Goal: Task Accomplishment & Management: Manage account settings

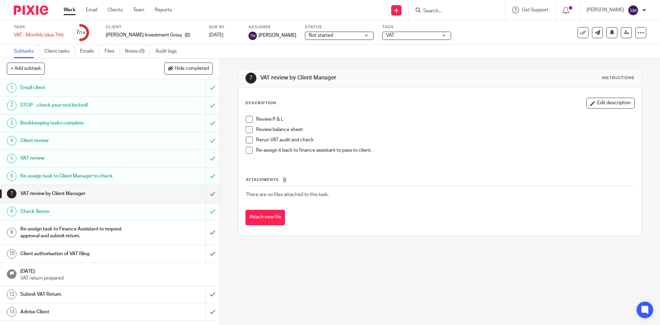
click at [444, 13] on input "Search" at bounding box center [454, 11] width 62 height 6
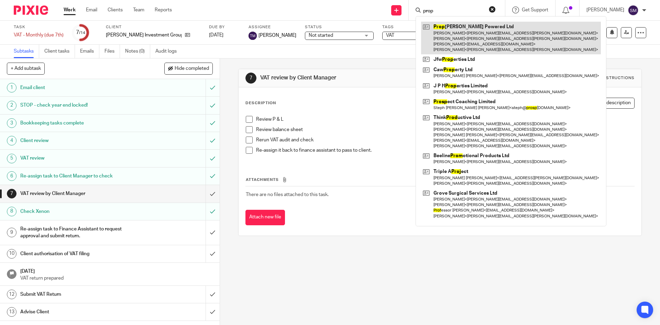
type input "prop"
click at [465, 31] on link at bounding box center [511, 38] width 180 height 33
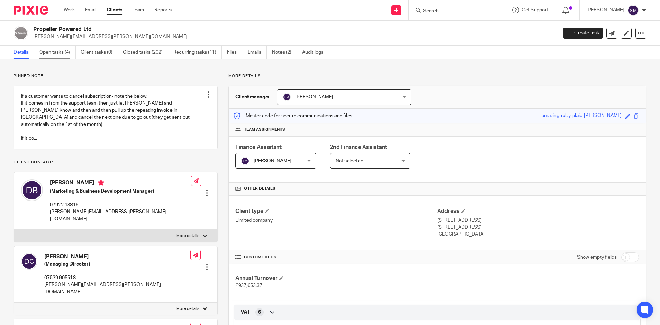
click at [51, 52] on link "Open tasks (4)" at bounding box center [57, 52] width 36 height 13
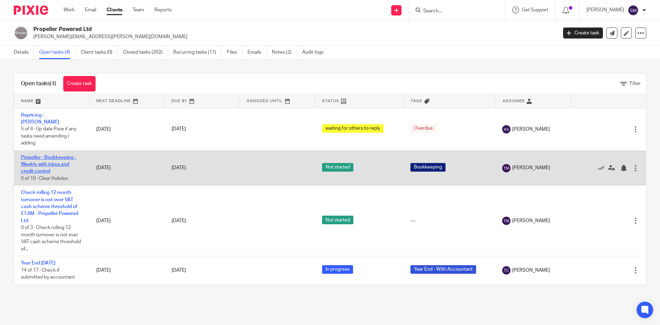
click at [42, 163] on link "Propeller - Bookkeeping - Weekly with inbox and credit control" at bounding box center [48, 164] width 55 height 19
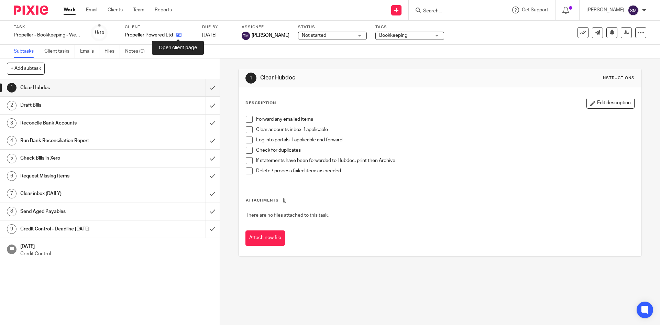
click at [177, 33] on icon at bounding box center [178, 34] width 5 height 5
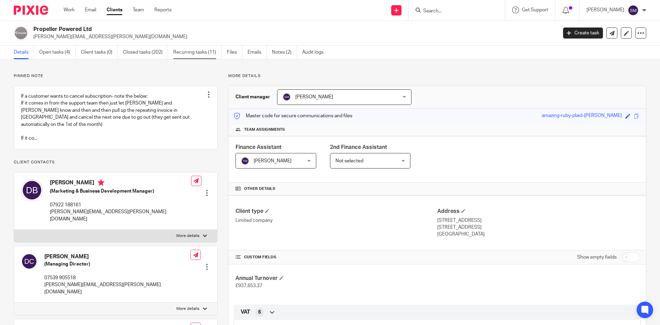
click at [188, 53] on link "Recurring tasks (11)" at bounding box center [197, 52] width 49 height 13
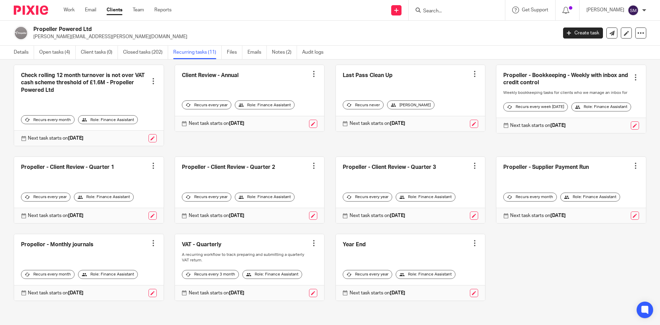
scroll to position [43, 0]
click at [86, 255] on link at bounding box center [89, 267] width 150 height 66
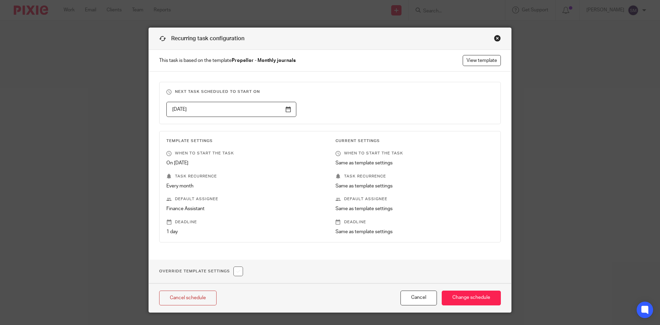
click at [495, 38] on div "Close this dialog window" at bounding box center [497, 38] width 7 height 7
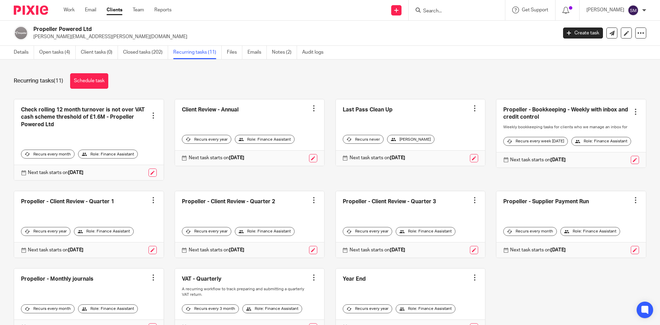
click at [123, 55] on ul "Details Open tasks (4) Client tasks (0) Closed tasks (202) Recurring tasks (11)…" at bounding box center [174, 52] width 320 height 13
click at [129, 52] on link "Closed tasks (202)" at bounding box center [145, 52] width 45 height 13
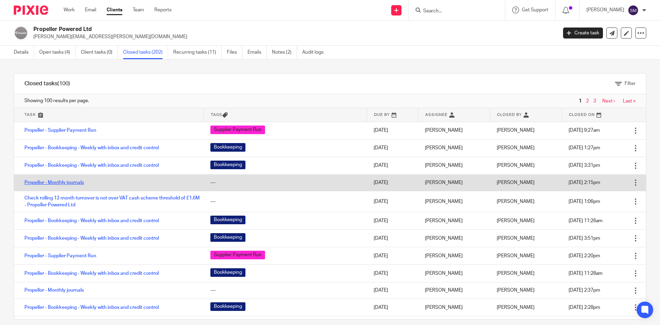
click at [76, 182] on link "Propellor - Monthly journals" at bounding box center [54, 182] width 60 height 5
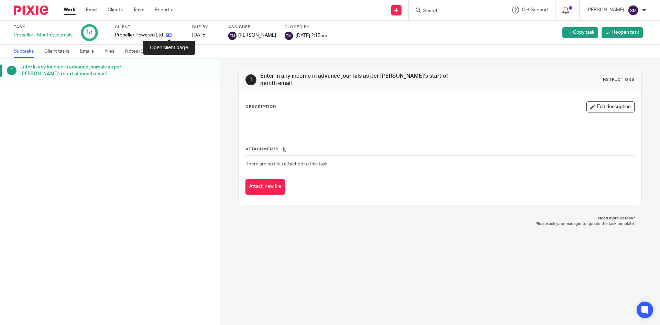
click at [168, 35] on icon at bounding box center [168, 34] width 5 height 5
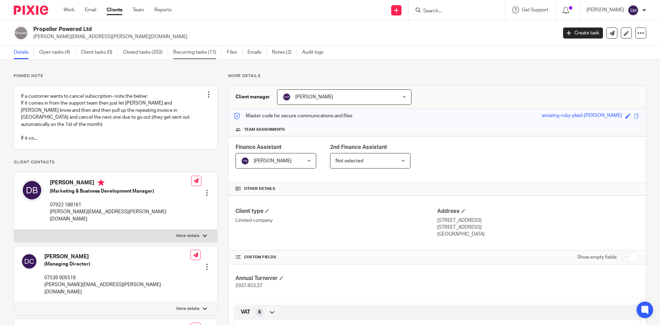
click at [186, 49] on link "Recurring tasks (11)" at bounding box center [197, 52] width 49 height 13
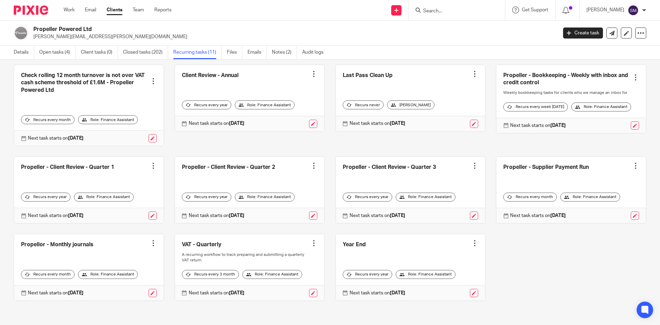
scroll to position [43, 0]
click at [42, 238] on link at bounding box center [89, 267] width 150 height 66
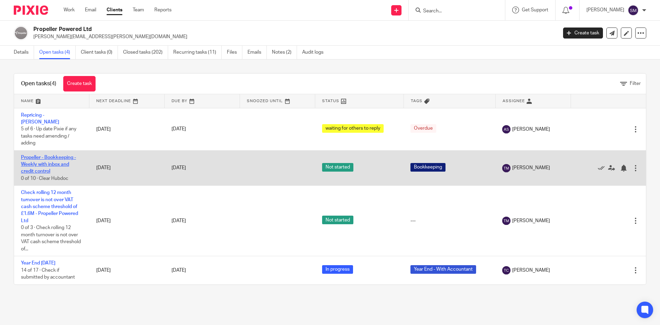
click at [42, 162] on link "Propeller - Bookkeeping - Weekly with inbox and credit control" at bounding box center [48, 164] width 55 height 19
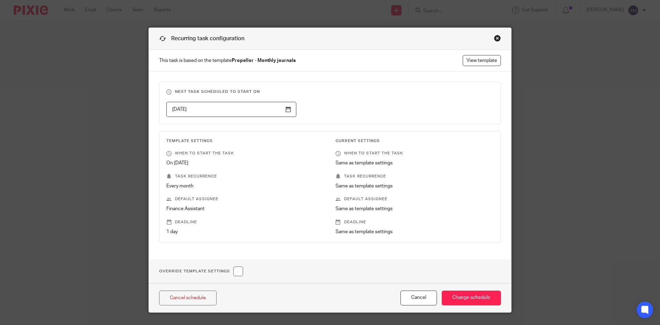
click at [496, 35] on div "Close this dialog window" at bounding box center [497, 38] width 7 height 7
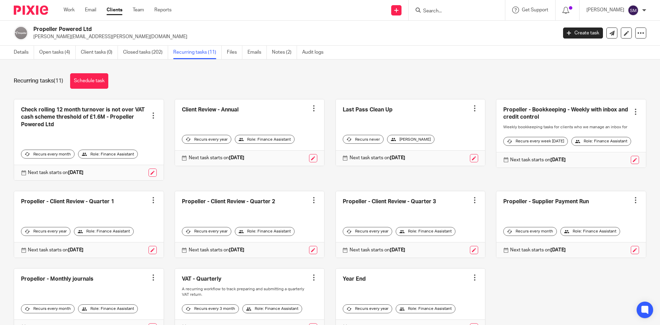
click at [229, 73] on div "Recurring tasks (11) Schedule task Check rolling 12 month turnover is not over …" at bounding box center [330, 193] width 660 height 266
